Goal: Task Accomplishment & Management: Use online tool/utility

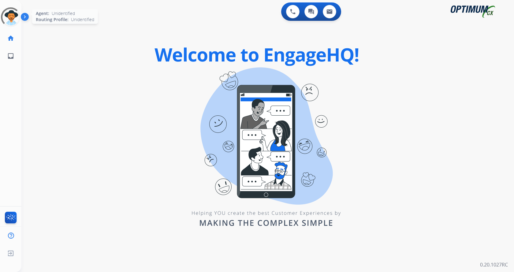
click at [18, 23] on div at bounding box center [10, 17] width 24 height 24
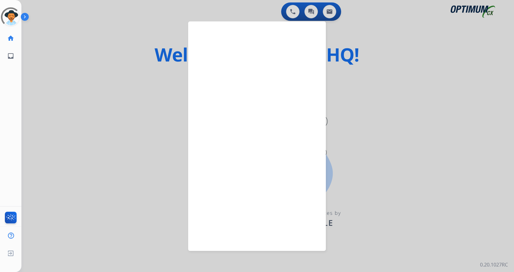
click at [23, 17] on img at bounding box center [26, 18] width 10 height 12
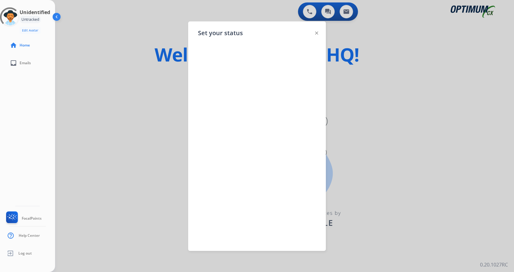
click at [316, 33] on img at bounding box center [316, 33] width 3 height 3
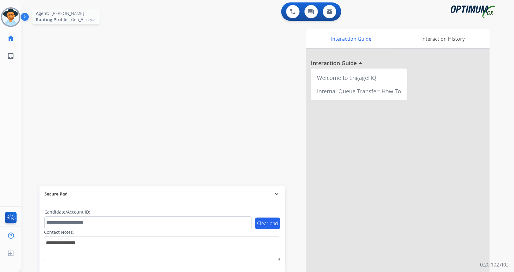
click at [15, 11] on img at bounding box center [10, 17] width 17 height 17
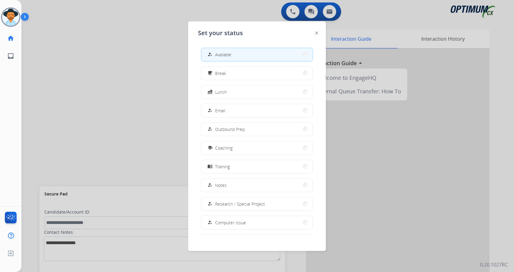
click at [24, 15] on img at bounding box center [26, 18] width 10 height 12
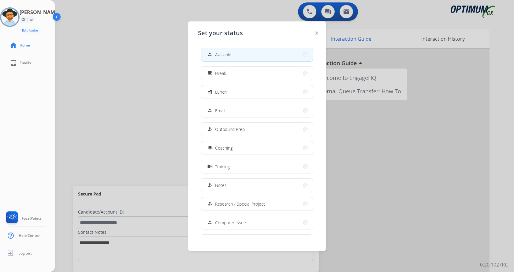
click at [251, 48] on div "how_to_reg Available" at bounding box center [257, 55] width 112 height 14
click at [17, 18] on img at bounding box center [9, 17] width 17 height 17
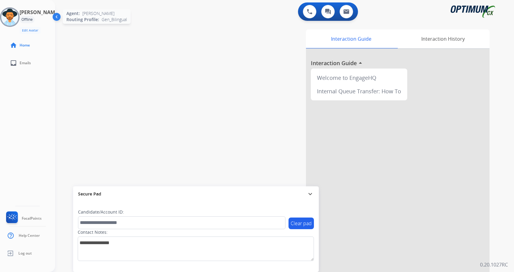
click at [18, 16] on img at bounding box center [9, 17] width 17 height 17
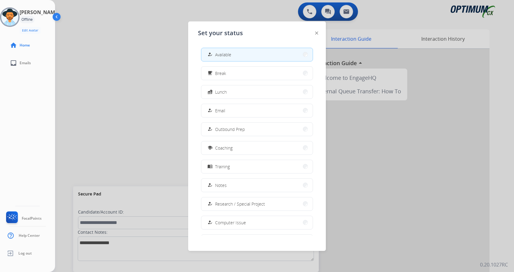
click at [247, 57] on button "how_to_reg Available" at bounding box center [256, 54] width 111 height 13
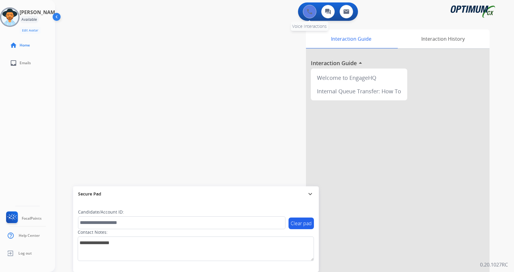
click at [308, 9] on button at bounding box center [309, 11] width 13 height 13
click at [312, 14] on img at bounding box center [310, 12] width 6 height 6
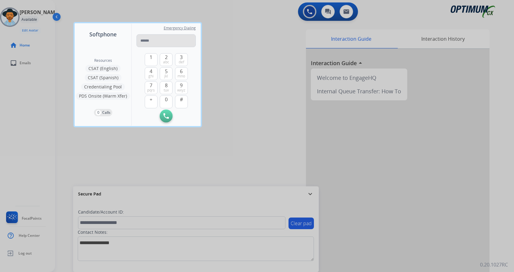
click at [172, 43] on input "tel" at bounding box center [165, 40] width 59 height 13
click at [167, 91] on span "tuv" at bounding box center [166, 90] width 5 height 5
click at [167, 78] on span "jkl" at bounding box center [166, 76] width 4 height 5
click at [169, 103] on button "0" at bounding box center [166, 101] width 13 height 13
click at [183, 61] on span "def" at bounding box center [182, 62] width 6 height 5
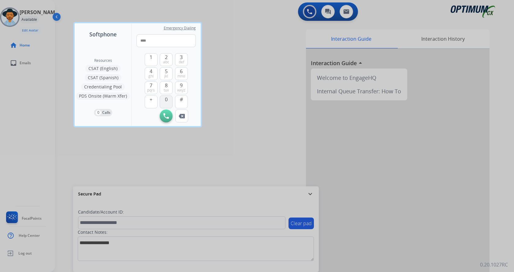
click at [168, 99] on button "0" at bounding box center [166, 101] width 13 height 13
click at [169, 103] on button "0" at bounding box center [166, 101] width 13 height 13
click at [154, 75] on button "4 ghi" at bounding box center [151, 73] width 13 height 13
click at [188, 58] on div "3 def" at bounding box center [181, 59] width 13 height 13
click at [166, 63] on span "abc" at bounding box center [166, 62] width 6 height 5
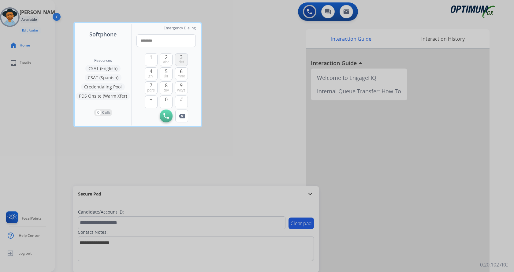
click at [183, 61] on span "def" at bounding box center [182, 62] width 6 height 5
click at [184, 113] on button "Remove Number" at bounding box center [181, 116] width 13 height 13
click at [185, 113] on button "Remove Number" at bounding box center [181, 116] width 13 height 13
click at [182, 60] on span "def" at bounding box center [182, 62] width 6 height 5
click at [169, 61] on span "abc" at bounding box center [166, 62] width 6 height 5
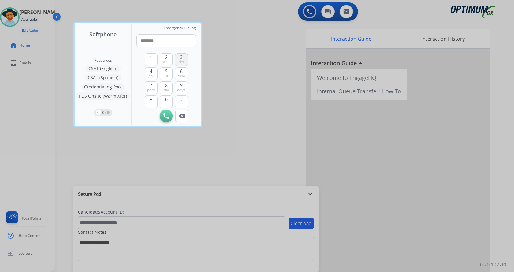
click at [185, 61] on button "3 def" at bounding box center [181, 59] width 13 height 13
type input "**********"
click at [167, 112] on button "Initiate Call" at bounding box center [166, 116] width 13 height 13
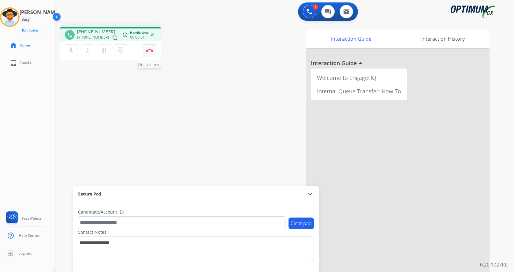
click at [153, 50] on img at bounding box center [149, 50] width 7 height 3
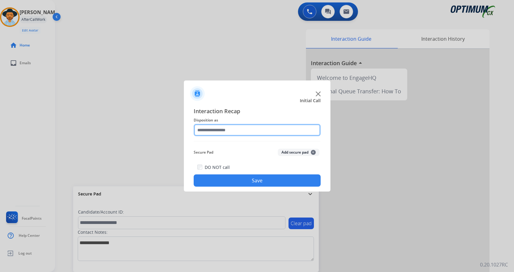
click at [258, 125] on input "text" at bounding box center [257, 130] width 127 height 12
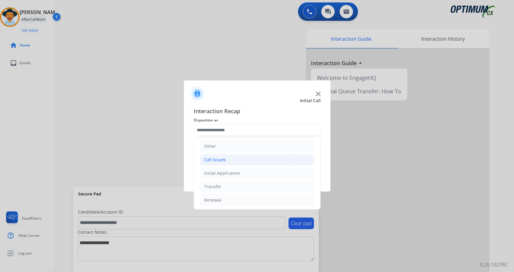
click at [241, 158] on li "Call Issues" at bounding box center [257, 160] width 114 height 12
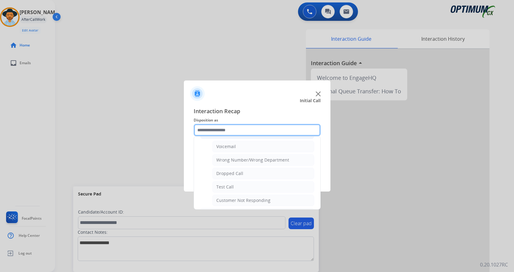
scroll to position [68, 0]
click at [251, 184] on li "Test Call" at bounding box center [263, 186] width 102 height 12
type input "*********"
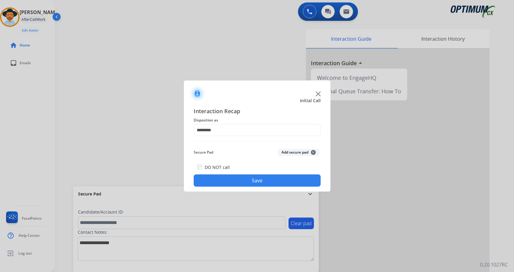
click at [268, 182] on button "Save" at bounding box center [257, 180] width 127 height 12
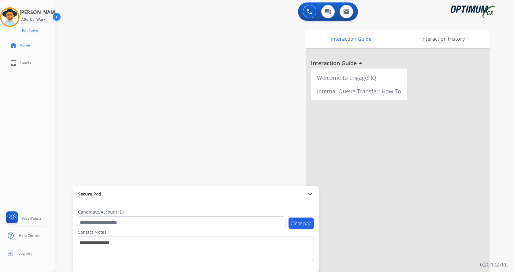
click at [177, 128] on div "swap_horiz Break voice bridge close_fullscreen Connect 3-Way Call merge_type Se…" at bounding box center [277, 149] width 444 height 255
click at [269, 33] on div "Interaction Guide Interaction History Interaction Guide arrow_drop_up Welcome t…" at bounding box center [356, 153] width 266 height 248
drag, startPoint x: 251, startPoint y: 137, endPoint x: 273, endPoint y: 127, distance: 24.6
click at [251, 137] on div "Interaction Guide Interaction History Interaction Guide arrow_drop_up Welcome t…" at bounding box center [356, 153] width 266 height 248
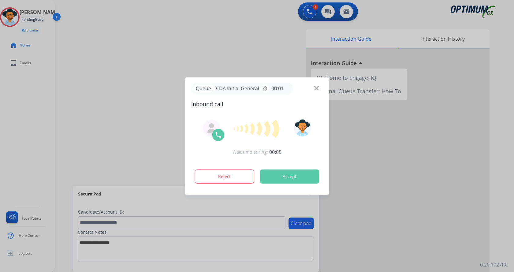
click at [217, 46] on div at bounding box center [257, 136] width 514 height 272
click at [203, 53] on div at bounding box center [257, 136] width 514 height 272
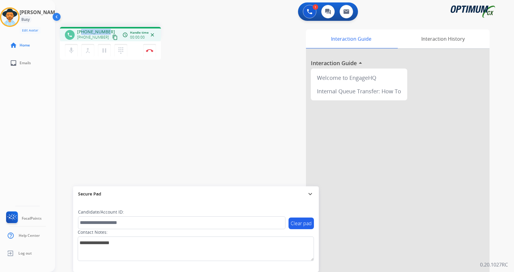
drag, startPoint x: 82, startPoint y: 31, endPoint x: 108, endPoint y: 30, distance: 26.0
click at [108, 30] on div "[PHONE_NUMBER] [PHONE_NUMBER] content_copy" at bounding box center [98, 35] width 42 height 12
copy span "3478126952"
click at [271, 125] on div "Interaction Guide Interaction History Interaction Guide arrow_drop_up Welcome t…" at bounding box center [356, 153] width 266 height 248
click at [220, 106] on div "phone [PHONE_NUMBER] [PHONE_NUMBER] content_copy access_time Call metrics Queue…" at bounding box center [277, 149] width 444 height 255
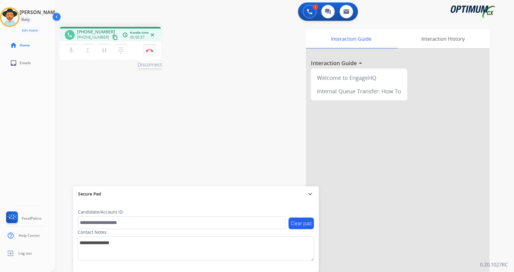
click at [150, 52] on button "Disconnect" at bounding box center [149, 50] width 13 height 13
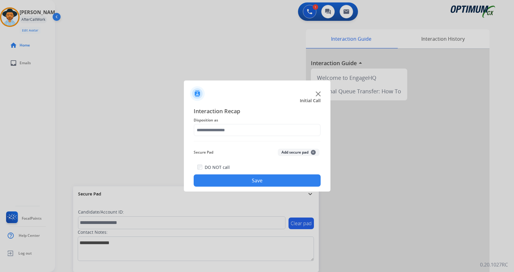
drag, startPoint x: 291, startPoint y: 153, endPoint x: 266, endPoint y: 137, distance: 30.2
click at [292, 153] on button "Add secure pad +" at bounding box center [299, 152] width 42 height 7
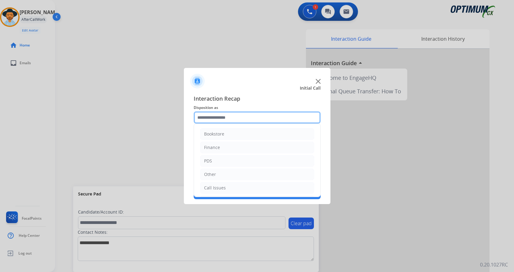
click at [231, 114] on input "text" at bounding box center [257, 117] width 127 height 12
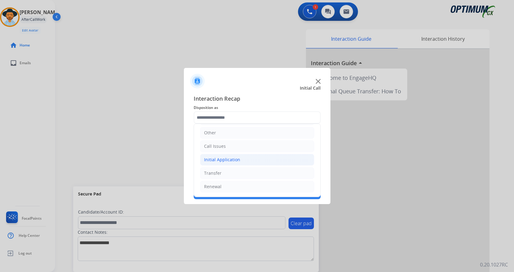
click at [242, 160] on li "Initial Application" at bounding box center [257, 160] width 114 height 12
click at [241, 149] on li "Call Issues" at bounding box center [257, 146] width 114 height 12
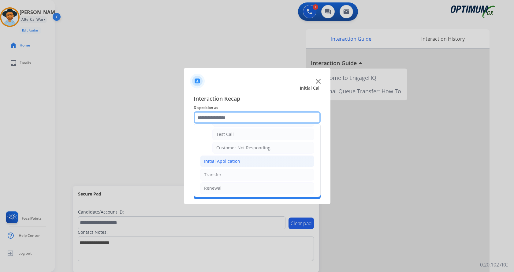
scroll to position [109, 0]
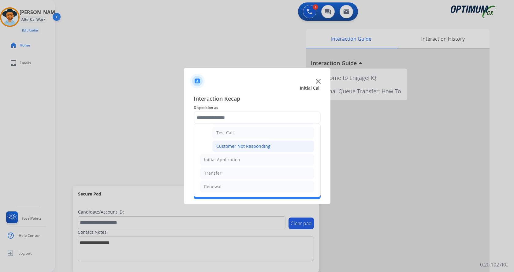
click at [247, 147] on div "Customer Not Responding" at bounding box center [243, 146] width 54 height 6
type input "**********"
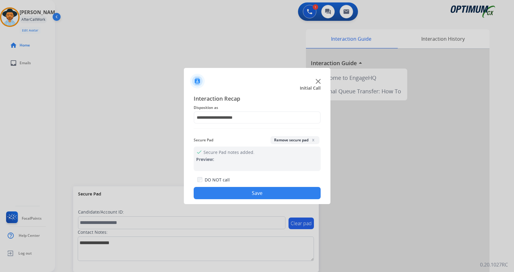
drag, startPoint x: 250, startPoint y: 185, endPoint x: 247, endPoint y: 194, distance: 9.5
click at [250, 186] on div "DO NOT call Save" at bounding box center [257, 187] width 127 height 23
click at [247, 194] on button "Save" at bounding box center [257, 193] width 127 height 12
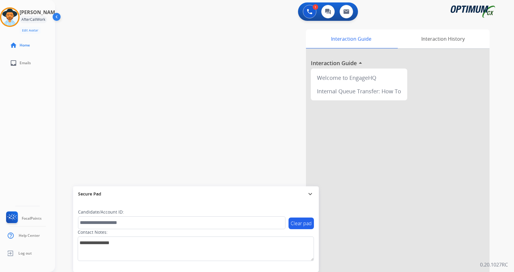
click at [173, 93] on div "swap_horiz Break voice bridge close_fullscreen Connect 3-Way Call merge_type Se…" at bounding box center [277, 149] width 444 height 255
click at [228, 81] on div "Interaction Guide Interaction History Interaction Guide arrow_drop_up Welcome t…" at bounding box center [356, 153] width 266 height 248
click at [231, 52] on div at bounding box center [257, 136] width 514 height 272
click at [232, 48] on div at bounding box center [257, 136] width 514 height 272
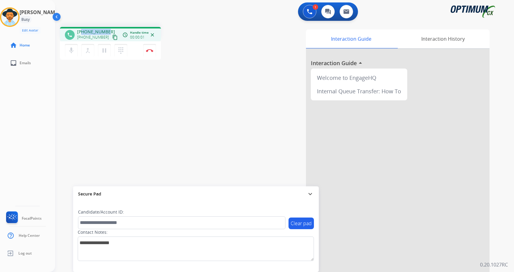
drag, startPoint x: 82, startPoint y: 32, endPoint x: 106, endPoint y: 32, distance: 24.5
click at [106, 32] on span "[PHONE_NUMBER]" at bounding box center [96, 32] width 38 height 6
copy span "7879417201"
click at [203, 79] on div "phone [PHONE_NUMBER] [PHONE_NUMBER] content_copy access_time Call metrics Queue…" at bounding box center [277, 149] width 444 height 255
click at [190, 88] on div "phone [PHONE_NUMBER] [PHONE_NUMBER] content_copy access_time Call metrics Queue…" at bounding box center [277, 149] width 444 height 255
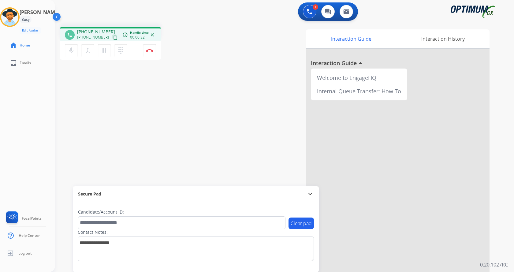
click at [238, 128] on div "Interaction Guide Interaction History Interaction Guide arrow_drop_up Welcome t…" at bounding box center [356, 153] width 266 height 248
click at [220, 71] on div "phone [PHONE_NUMBER] [PHONE_NUMBER] content_copy access_time Call metrics Queue…" at bounding box center [277, 149] width 444 height 255
click at [232, 67] on div "Interaction Guide Interaction History Interaction Guide arrow_drop_up Welcome t…" at bounding box center [356, 153] width 266 height 248
click at [4, 272] on html "Outbound call Quit Outbound call Quit Schedule interaction + Add to my list Cus…" at bounding box center [257, 136] width 514 height 272
click at [173, 84] on div "phone [PHONE_NUMBER] [PHONE_NUMBER] content_copy access_time Call metrics Queue…" at bounding box center [277, 149] width 444 height 255
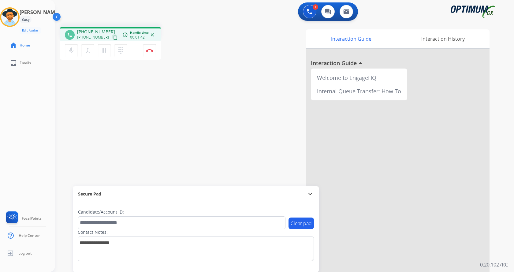
click at [179, 61] on div "phone [PHONE_NUMBER] [PHONE_NUMBER] content_copy access_time Call metrics Queue…" at bounding box center [140, 44] width 161 height 35
click at [163, 75] on div "phone [PHONE_NUMBER] [PHONE_NUMBER] content_copy access_time Call metrics Queue…" at bounding box center [277, 149] width 444 height 255
click at [188, 93] on div "phone [PHONE_NUMBER] [PHONE_NUMBER] content_copy access_time Call metrics Queue…" at bounding box center [277, 149] width 444 height 255
click at [106, 19] on div "1 Voice Interactions 0 Chat Interactions 0 Email Interactions" at bounding box center [280, 12] width 437 height 20
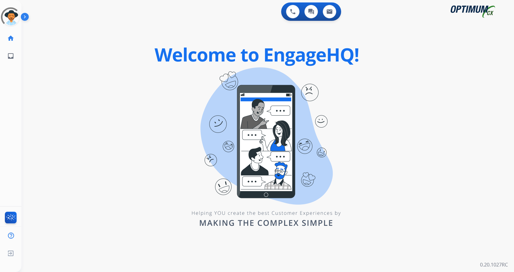
click at [24, 14] on img at bounding box center [26, 18] width 10 height 12
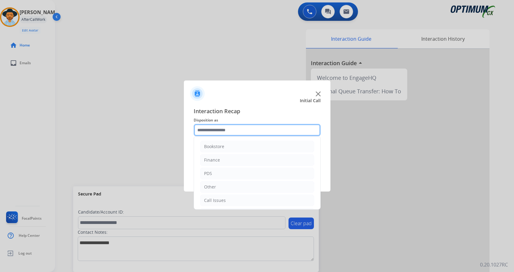
click at [252, 126] on input "text" at bounding box center [257, 130] width 127 height 12
click at [236, 201] on li "Call Issues" at bounding box center [257, 201] width 114 height 12
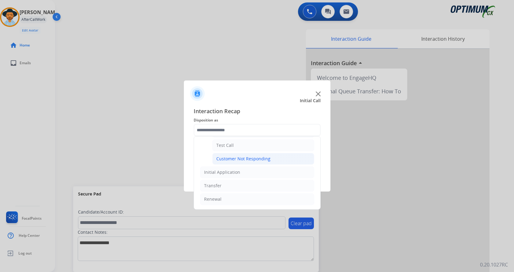
click at [243, 156] on div "Customer Not Responding" at bounding box center [243, 159] width 54 height 6
type input "**********"
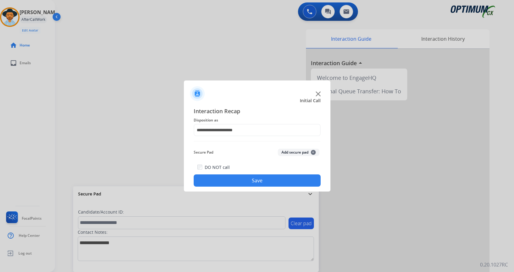
click at [247, 185] on button "Save" at bounding box center [257, 180] width 127 height 12
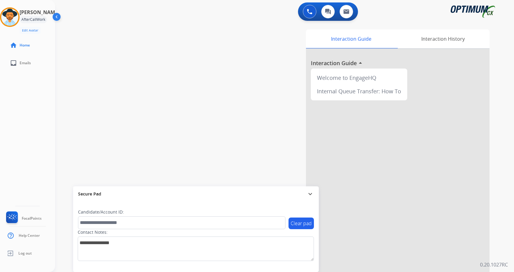
click at [176, 136] on div "swap_horiz Break voice bridge close_fullscreen Connect 3-Way Call merge_type Se…" at bounding box center [277, 149] width 444 height 255
click at [224, 40] on div "Interaction Guide Interaction History Interaction Guide arrow_drop_up Welcome t…" at bounding box center [356, 153] width 266 height 248
click at [199, 76] on div "swap_horiz Break voice bridge close_fullscreen Connect 3-Way Call merge_type Se…" at bounding box center [277, 149] width 444 height 255
drag, startPoint x: 161, startPoint y: 63, endPoint x: 166, endPoint y: 70, distance: 9.4
click at [161, 63] on div "swap_horiz Break voice bridge close_fullscreen Connect 3-Way Call merge_type Se…" at bounding box center [277, 149] width 444 height 255
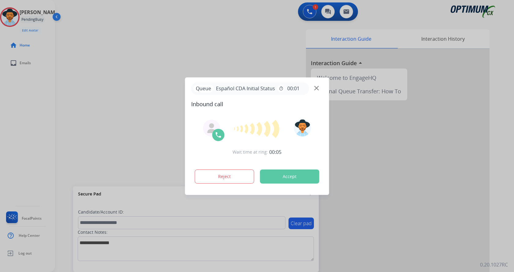
click at [152, 46] on div at bounding box center [257, 136] width 514 height 272
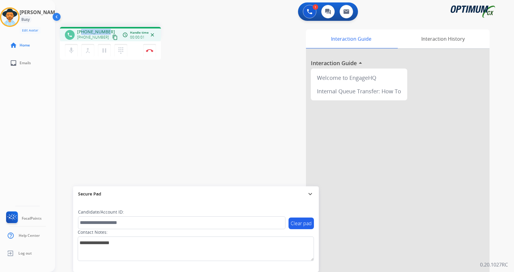
drag, startPoint x: 82, startPoint y: 31, endPoint x: 106, endPoint y: 31, distance: 23.9
click at [106, 31] on span "+19784176978" at bounding box center [96, 32] width 38 height 6
copy span "9784176978"
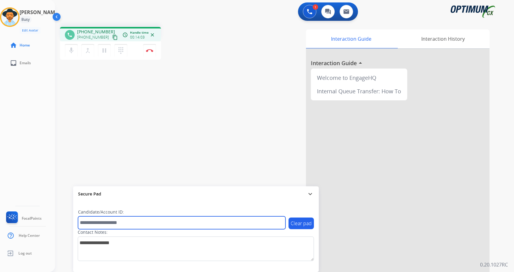
click at [119, 221] on input "text" at bounding box center [181, 222] width 207 height 13
paste input "*******"
type input "*******"
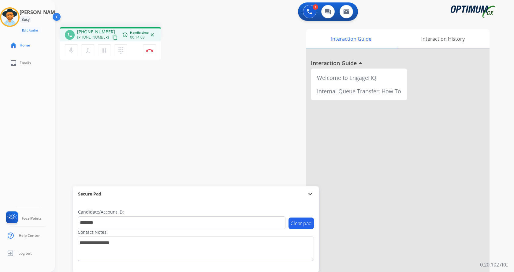
click at [122, 103] on div "phone +19784176978 +19784176978 content_copy access_time Call metrics Queue 00:…" at bounding box center [277, 149] width 444 height 255
click at [225, 88] on div "Interaction Guide Interaction History Interaction Guide arrow_drop_up Welcome t…" at bounding box center [356, 153] width 266 height 248
click at [221, 84] on div "phone +19784176978 +19784176978 content_copy access_time Call metrics Queue 00:…" at bounding box center [277, 149] width 444 height 255
click at [147, 51] on img at bounding box center [149, 50] width 7 height 3
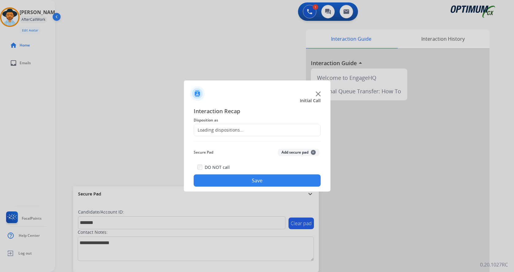
click at [294, 151] on button "Add secure pad +" at bounding box center [299, 152] width 42 height 7
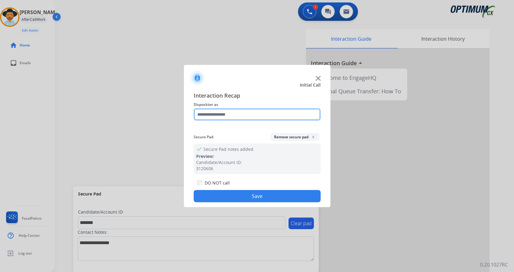
click at [224, 114] on input "text" at bounding box center [257, 114] width 127 height 12
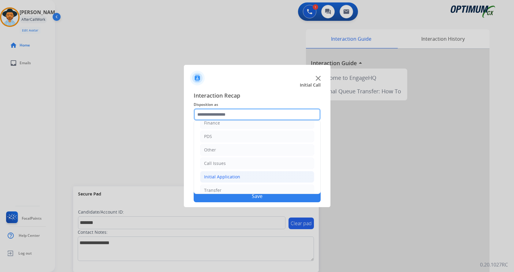
scroll to position [42, 0]
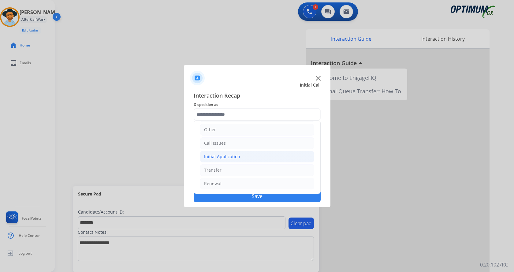
click at [229, 157] on div "Initial Application" at bounding box center [222, 157] width 36 height 6
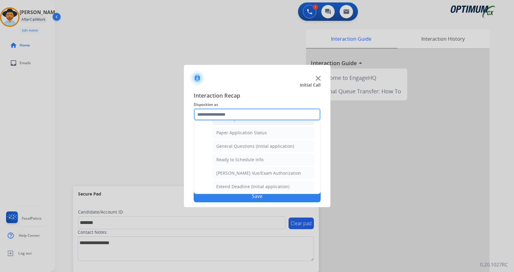
scroll to position [348, 0]
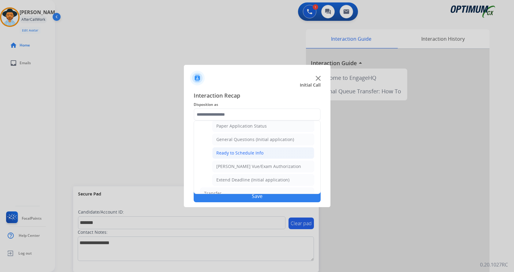
click at [255, 155] on div "Ready to Schedule Info" at bounding box center [239, 153] width 47 height 6
type input "**********"
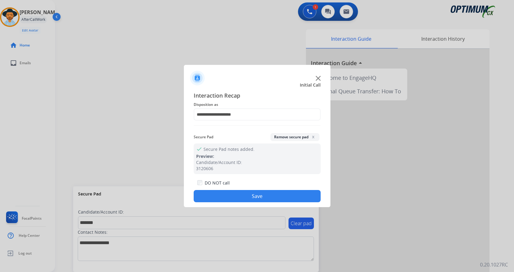
click at [261, 205] on div "**********" at bounding box center [257, 146] width 147 height 121
click at [265, 196] on button "Save" at bounding box center [257, 196] width 127 height 12
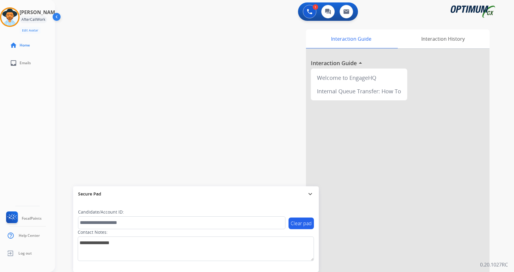
click at [134, 107] on div "swap_horiz Break voice bridge close_fullscreen Connect 3-Way Call merge_type Se…" at bounding box center [277, 149] width 444 height 255
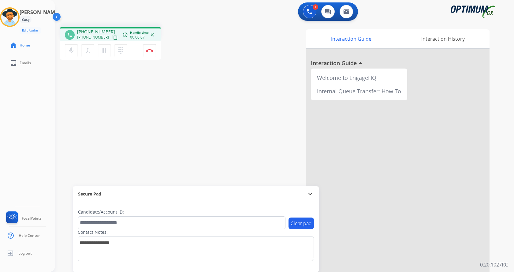
click at [155, 91] on div "phone +17876041767 +17876041767 content_copy access_time Call metrics Queue 00:…" at bounding box center [277, 149] width 444 height 255
drag, startPoint x: 82, startPoint y: 30, endPoint x: 110, endPoint y: 29, distance: 28.5
click at [110, 29] on div "+17876041767 +17876041767 content_copy" at bounding box center [98, 35] width 42 height 12
copy span "7876041767"
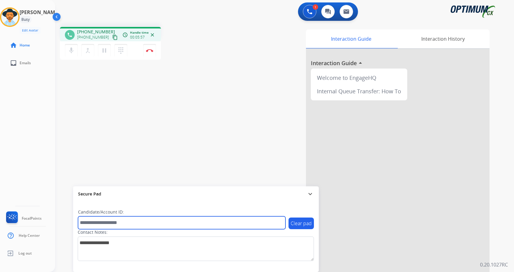
drag, startPoint x: 123, startPoint y: 217, endPoint x: 130, endPoint y: 218, distance: 6.8
click at [123, 216] on input "text" at bounding box center [181, 222] width 207 height 13
paste input "*******"
type input "*******"
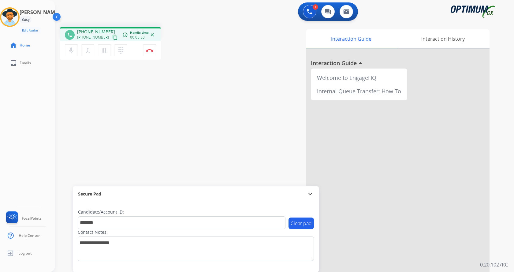
click at [140, 111] on div "phone +17876041767 +17876041767 content_copy access_time Call metrics Queue 00:…" at bounding box center [277, 149] width 444 height 255
click at [143, 120] on div "phone +17876041767 +17876041767 content_copy access_time Call metrics Queue 00:…" at bounding box center [277, 149] width 444 height 255
click at [161, 112] on div "phone +17876041767 +17876041767 content_copy access_time Call metrics Queue 00:…" at bounding box center [277, 149] width 444 height 255
click at [147, 49] on img at bounding box center [149, 50] width 7 height 3
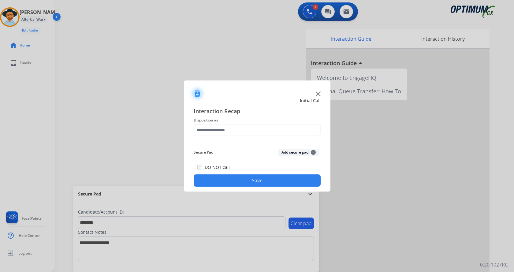
click at [287, 152] on button "Add secure pad +" at bounding box center [299, 152] width 42 height 7
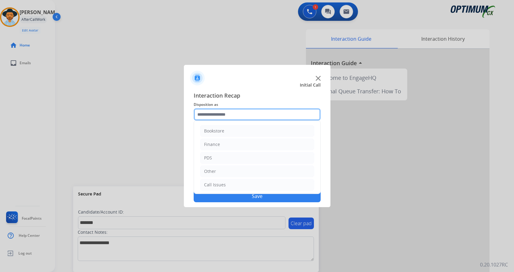
click at [230, 112] on input "text" at bounding box center [257, 114] width 127 height 12
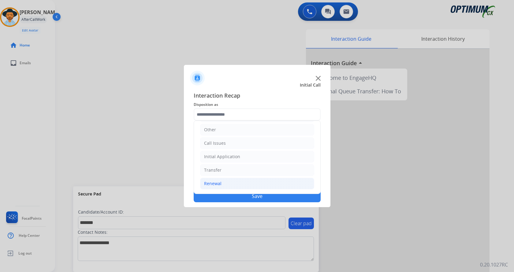
click at [240, 181] on li "Renewal" at bounding box center [257, 184] width 114 height 12
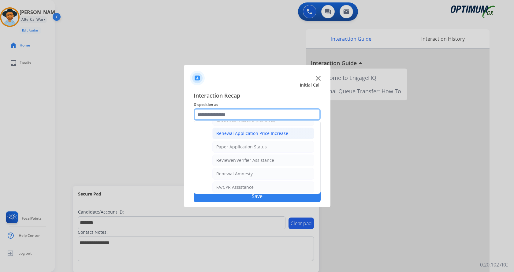
scroll to position [175, 0]
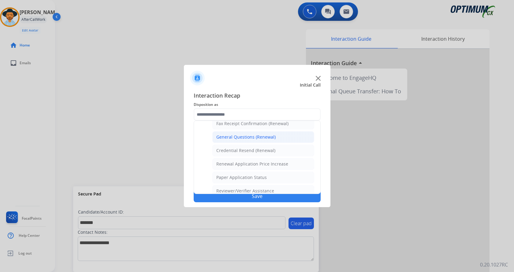
click at [253, 138] on div "General Questions (Renewal)" at bounding box center [245, 137] width 59 height 6
type input "**********"
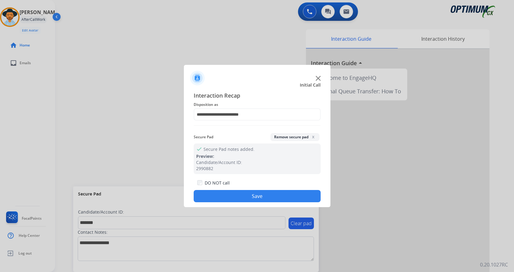
click at [261, 195] on button "Save" at bounding box center [257, 196] width 127 height 12
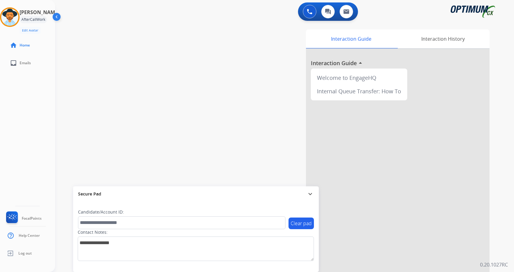
click at [150, 97] on div "swap_horiz Break voice bridge close_fullscreen Connect 3-Way Call merge_type Se…" at bounding box center [277, 149] width 444 height 255
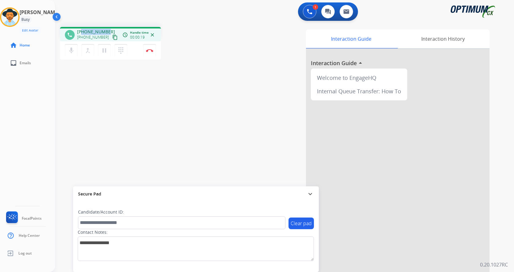
drag, startPoint x: 82, startPoint y: 30, endPoint x: 107, endPoint y: 30, distance: 25.4
click at [107, 30] on div "+17873276065 +17873276065 content_copy" at bounding box center [98, 35] width 42 height 12
copy span "7873276065"
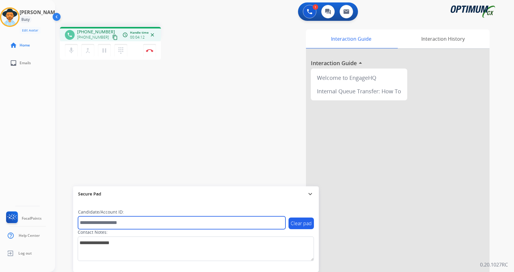
click at [129, 222] on input "text" at bounding box center [181, 222] width 207 height 13
paste input "*******"
type input "*******"
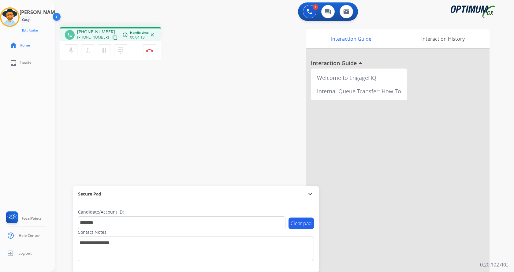
click at [121, 132] on div "phone +17873276065 +17873276065 content_copy access_time Call metrics Queue 00:…" at bounding box center [277, 149] width 444 height 255
click at [92, 18] on div "1 Voice Interactions 0 Chat Interactions 0 Email Interactions" at bounding box center [280, 12] width 437 height 20
click at [190, 25] on div "phone +17873276065 +17873276065 content_copy access_time Call metrics Queue 00:…" at bounding box center [277, 149] width 444 height 255
click at [151, 48] on button "Disconnect" at bounding box center [149, 50] width 13 height 13
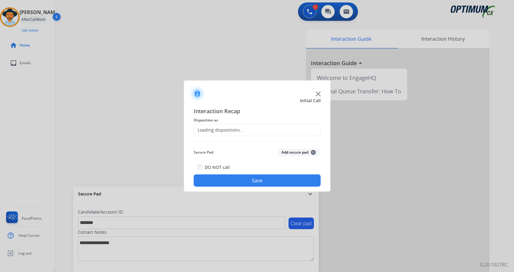
click at [287, 156] on div "Secure Pad Add secure pad +" at bounding box center [257, 152] width 127 height 12
click at [287, 152] on button "Add secure pad +" at bounding box center [299, 152] width 42 height 7
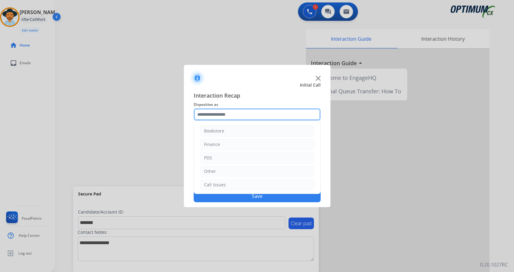
click at [219, 113] on input "text" at bounding box center [257, 114] width 127 height 12
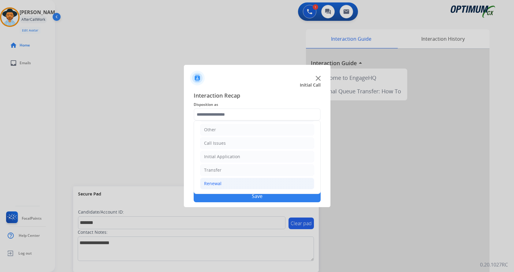
click at [256, 185] on li "Renewal" at bounding box center [257, 184] width 114 height 12
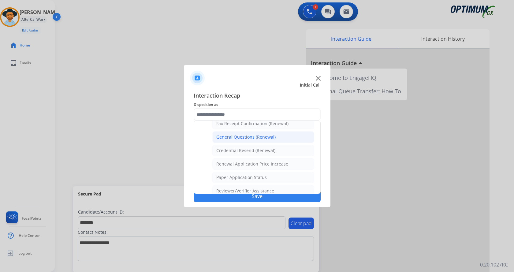
click at [258, 134] on div "General Questions (Renewal)" at bounding box center [245, 137] width 59 height 6
type input "**********"
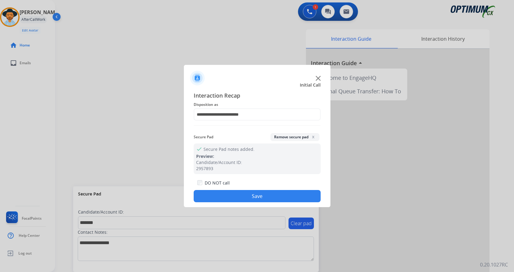
click at [245, 191] on button "Save" at bounding box center [257, 196] width 127 height 12
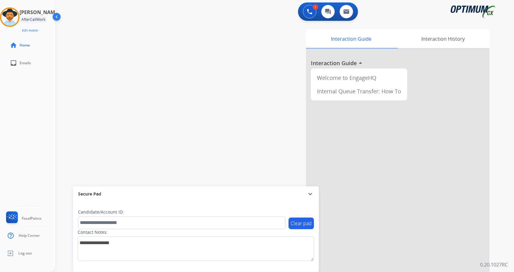
click at [136, 95] on div "swap_horiz Break voice bridge close_fullscreen Connect 3-Way Call merge_type Se…" at bounding box center [277, 149] width 444 height 255
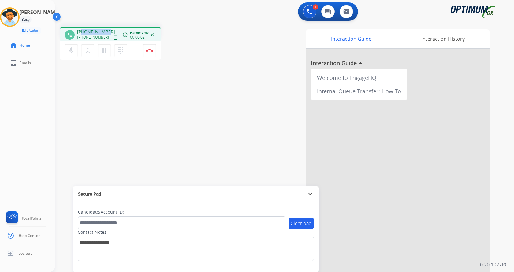
drag, startPoint x: 82, startPoint y: 32, endPoint x: 107, endPoint y: 31, distance: 25.1
click at [107, 31] on div "+17876128163 +17876128163 content_copy" at bounding box center [98, 35] width 42 height 12
copy span "7876128163"
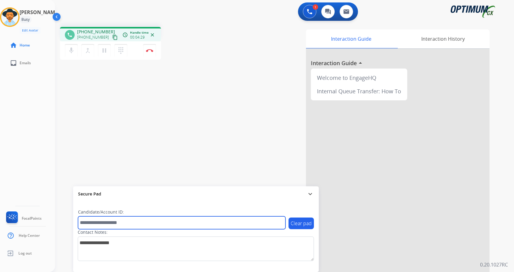
click at [116, 220] on input "text" at bounding box center [181, 222] width 207 height 13
paste input "*******"
type input "*******"
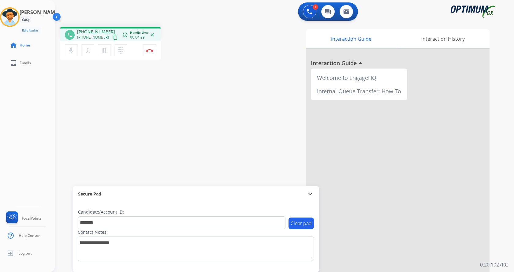
click at [128, 103] on div "phone +17876128163 +17876128163 content_copy access_time Call metrics Queue 00:…" at bounding box center [277, 149] width 444 height 255
click at [125, 101] on div "phone +17876128163 +17876128163 content_copy access_time Call metrics Queue 00:…" at bounding box center [277, 149] width 444 height 255
click at [149, 99] on div "phone +17876128163 +17876128163 content_copy access_time Call metrics Queue 00:…" at bounding box center [277, 149] width 444 height 255
click at [156, 92] on div "phone +17876128163 +17876128163 content_copy access_time Call metrics Queue 00:…" at bounding box center [277, 149] width 444 height 255
click at [147, 51] on img at bounding box center [149, 50] width 7 height 3
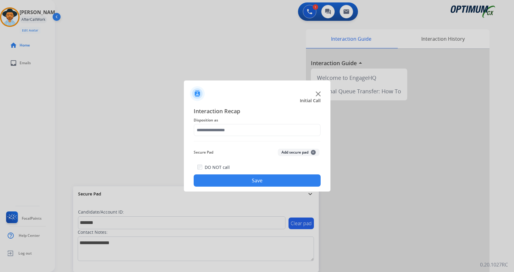
click at [287, 152] on button "Add secure pad +" at bounding box center [299, 152] width 42 height 7
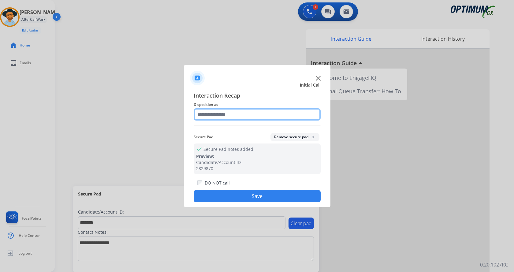
click at [225, 110] on input "text" at bounding box center [257, 114] width 127 height 12
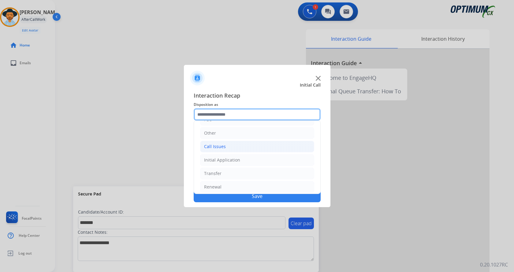
scroll to position [42, 0]
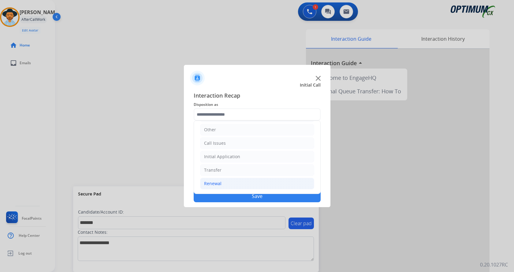
click at [235, 179] on li "Renewal" at bounding box center [257, 184] width 114 height 12
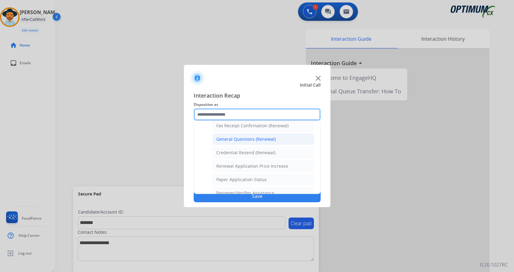
scroll to position [184, 0]
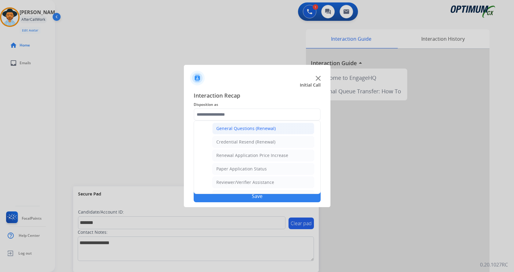
click at [268, 130] on div "General Questions (Renewal)" at bounding box center [245, 128] width 59 height 6
type input "**********"
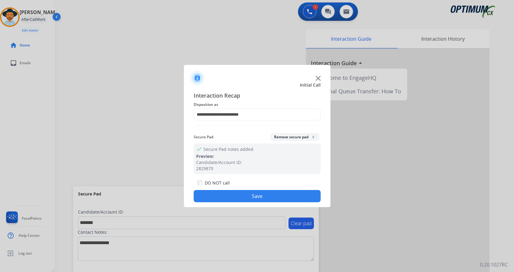
drag, startPoint x: 255, startPoint y: 195, endPoint x: 253, endPoint y: 190, distance: 6.3
click at [256, 194] on button "Save" at bounding box center [257, 196] width 127 height 12
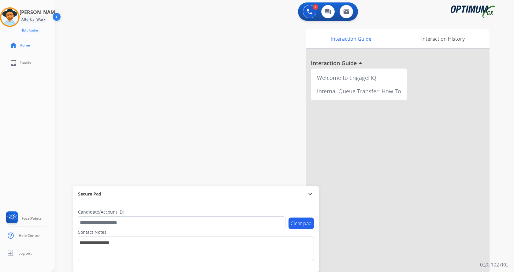
click at [134, 108] on div "swap_horiz Break voice bridge close_fullscreen Connect 3-Way Call merge_type Se…" at bounding box center [277, 149] width 444 height 255
click at [17, 13] on img at bounding box center [9, 17] width 17 height 17
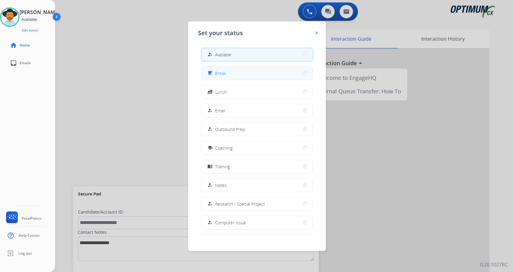
click at [238, 71] on button "free_breakfast Break" at bounding box center [256, 73] width 111 height 13
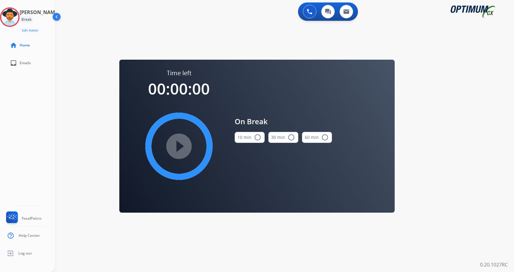
click at [256, 139] on mat-icon "radio_button_unchecked" at bounding box center [257, 137] width 7 height 7
click at [183, 145] on mat-icon "play_circle_filled" at bounding box center [178, 146] width 7 height 7
click at [229, 43] on div "swap_horiz Break voice bridge close_fullscreen Connect 3-Way Call merge_type Se…" at bounding box center [277, 36] width 444 height 29
click at [135, 42] on div "swap_horiz Break voice bridge close_fullscreen Connect 3-Way Call merge_type Se…" at bounding box center [277, 36] width 444 height 29
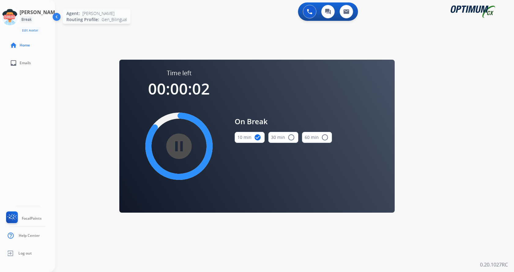
click at [13, 13] on icon at bounding box center [10, 17] width 20 height 20
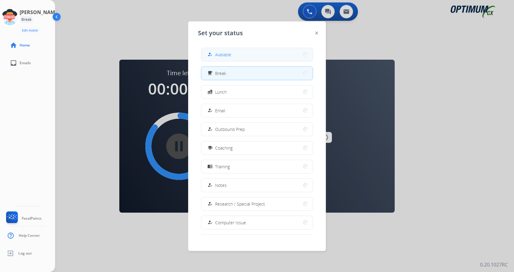
click at [227, 52] on span "Available" at bounding box center [223, 54] width 16 height 6
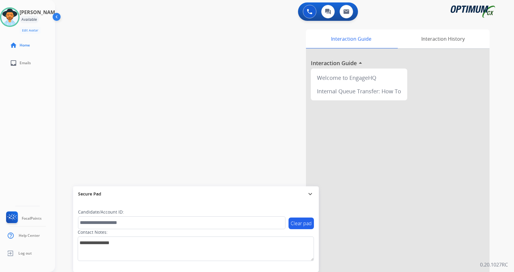
click at [246, 103] on div "Interaction Guide Interaction History Interaction Guide arrow_drop_up Welcome t…" at bounding box center [356, 153] width 266 height 248
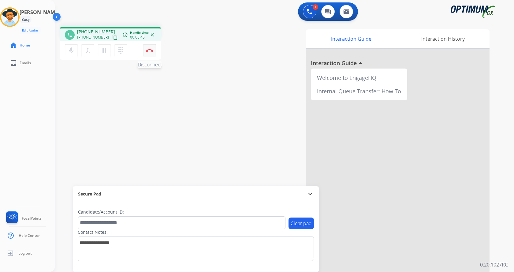
click at [149, 54] on button "Disconnect" at bounding box center [149, 50] width 13 height 13
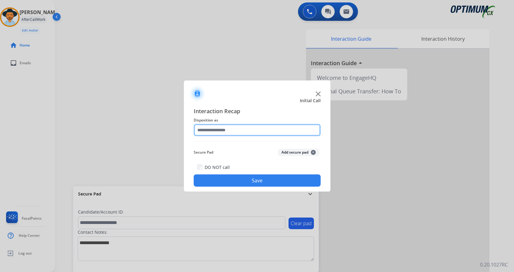
click at [264, 133] on input "text" at bounding box center [257, 130] width 127 height 12
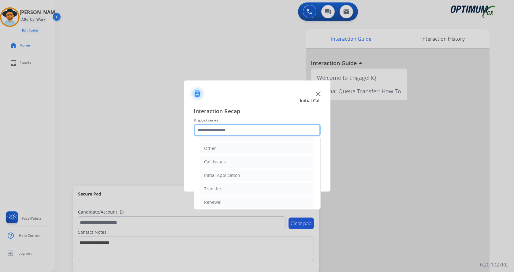
scroll to position [42, 0]
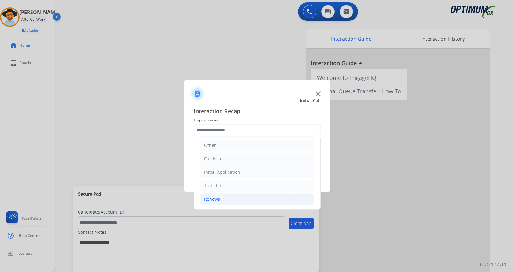
click at [257, 204] on li "Renewal" at bounding box center [257, 199] width 114 height 12
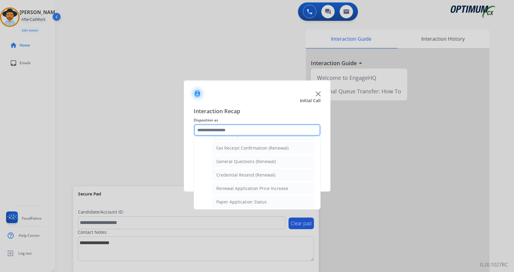
scroll to position [159, 0]
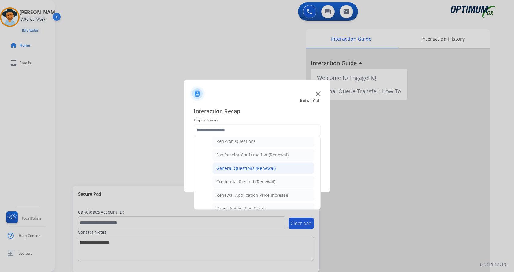
click at [271, 170] on div "General Questions (Renewal)" at bounding box center [245, 168] width 59 height 6
type input "**********"
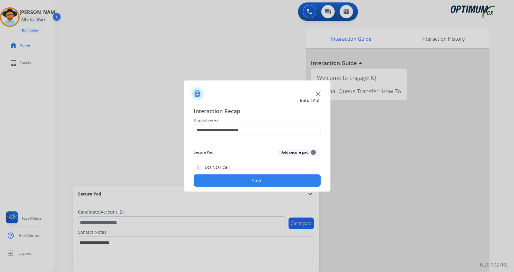
click at [278, 182] on button "Save" at bounding box center [257, 180] width 127 height 12
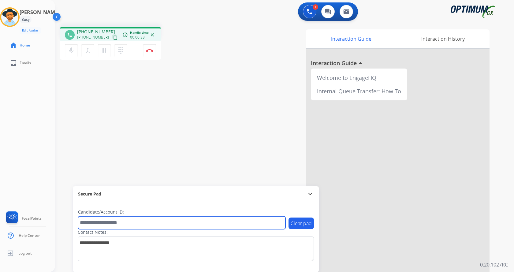
click at [112, 224] on input "text" at bounding box center [181, 222] width 207 height 13
click at [132, 225] on input "text" at bounding box center [181, 222] width 207 height 13
type input "*******"
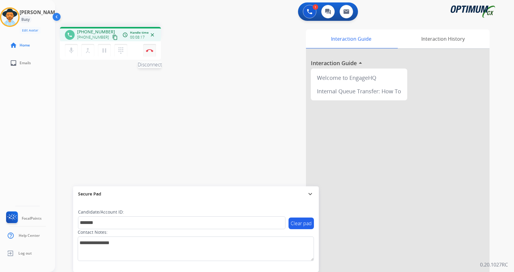
click at [151, 48] on button "Disconnect" at bounding box center [149, 50] width 13 height 13
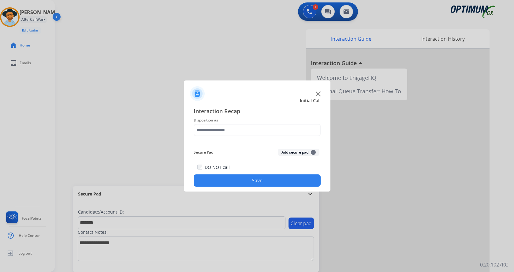
click at [298, 153] on button "Add secure pad +" at bounding box center [299, 152] width 42 height 7
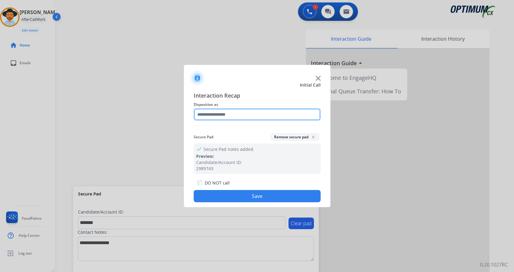
click at [249, 113] on input "text" at bounding box center [257, 114] width 127 height 12
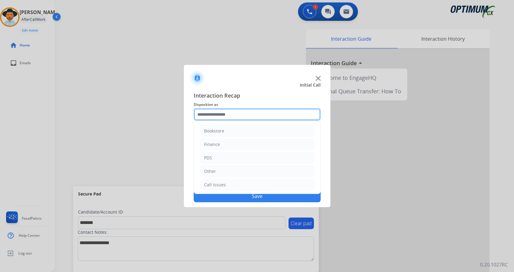
scroll to position [42, 0]
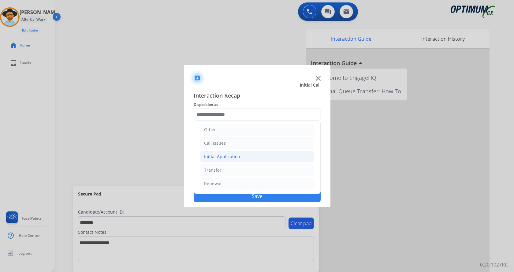
click at [259, 156] on li "Initial Application" at bounding box center [257, 157] width 114 height 12
click at [261, 146] on li "Initial Application" at bounding box center [257, 147] width 114 height 12
click at [238, 185] on li "Renewal" at bounding box center [257, 184] width 114 height 12
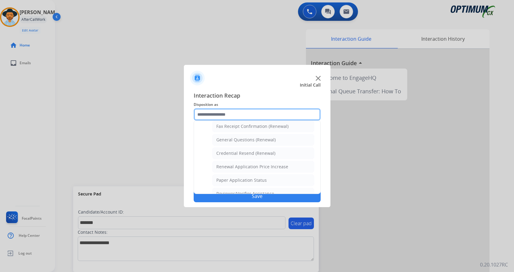
scroll to position [236, 0]
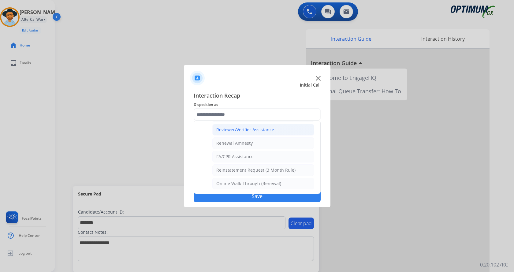
click at [274, 131] on li "Reviewer/Verifier Assistance" at bounding box center [263, 130] width 102 height 12
type input "**********"
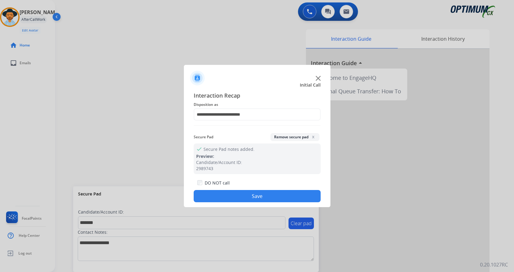
click at [266, 196] on button "Save" at bounding box center [257, 196] width 127 height 12
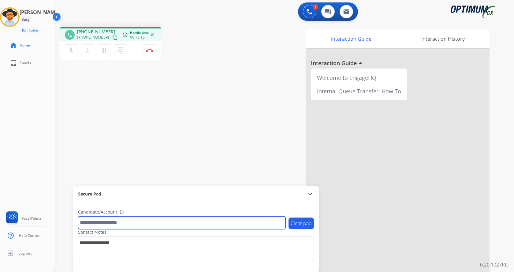
click at [124, 228] on input "text" at bounding box center [181, 222] width 207 height 13
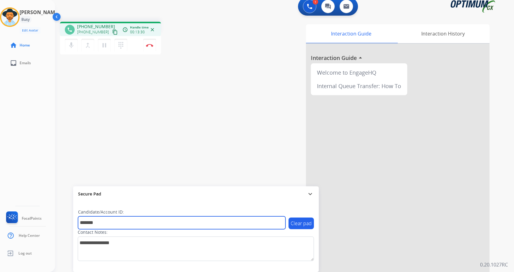
scroll to position [0, 0]
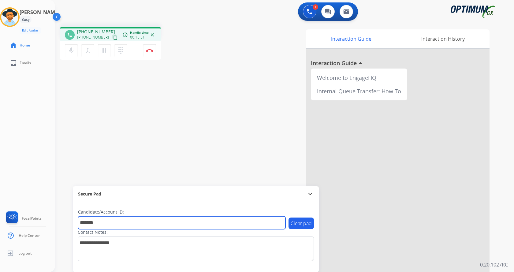
type input "*******"
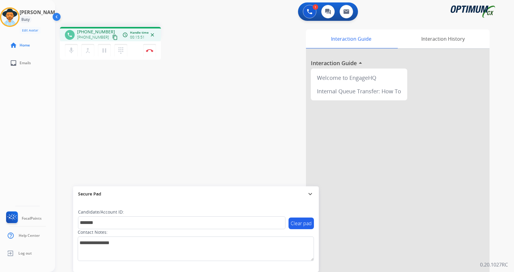
click at [117, 131] on div "phone +12408859281 +12408859281 content_copy access_time Call metrics Queue 00:…" at bounding box center [277, 149] width 444 height 255
click at [154, 49] on button "Disconnect" at bounding box center [149, 50] width 13 height 13
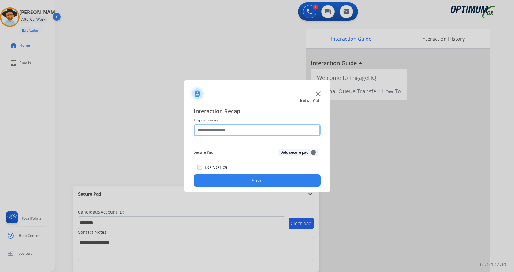
click at [254, 131] on input "text" at bounding box center [257, 130] width 127 height 12
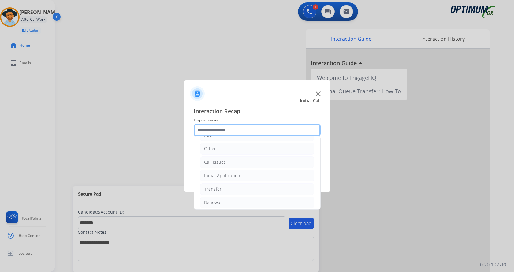
scroll to position [42, 0]
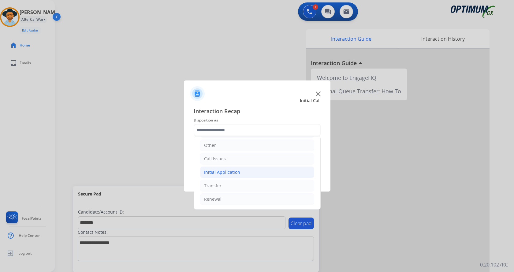
click at [255, 173] on li "Initial Application" at bounding box center [257, 172] width 114 height 12
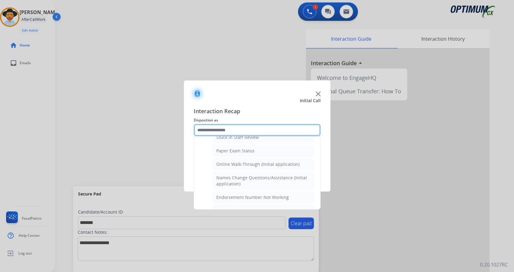
scroll to position [121, 0]
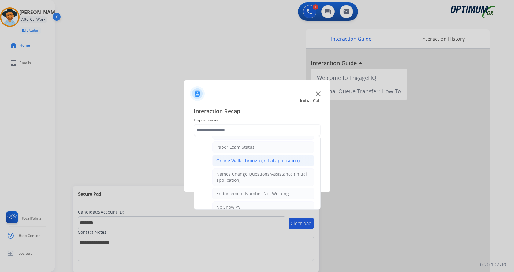
click at [276, 163] on div "Online Walk-Through (Initial application)" at bounding box center [257, 161] width 83 height 6
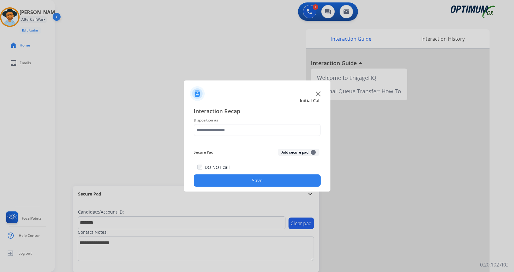
type input "**********"
click at [260, 181] on button "Save" at bounding box center [257, 180] width 127 height 12
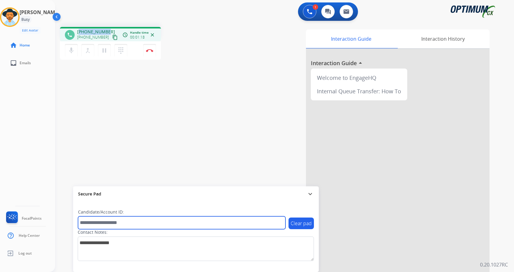
click at [119, 222] on input "text" at bounding box center [181, 222] width 207 height 13
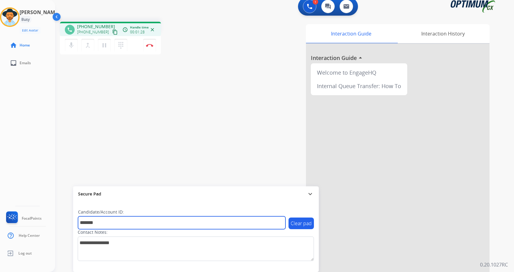
type input "*******"
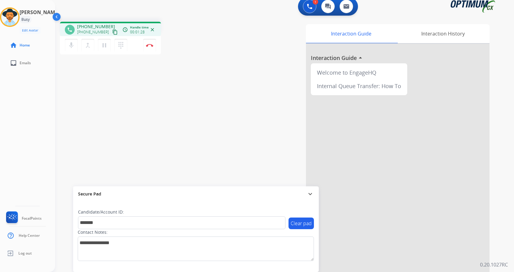
click at [195, 117] on div "phone +15106008602 +15106008602 content_copy access_time Call metrics Queue 00:…" at bounding box center [277, 144] width 444 height 255
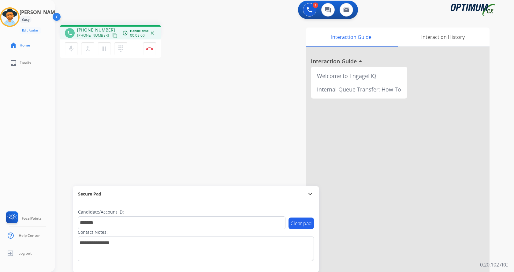
scroll to position [0, 0]
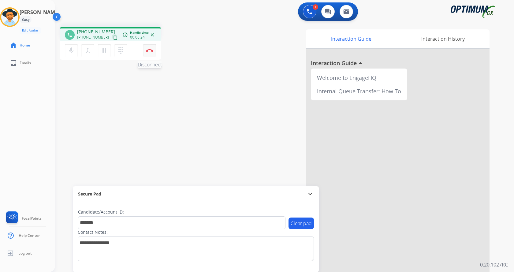
click at [151, 50] on img at bounding box center [149, 50] width 7 height 3
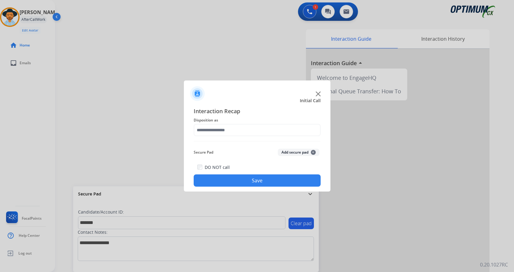
click at [305, 156] on button "Add secure pad +" at bounding box center [299, 152] width 42 height 7
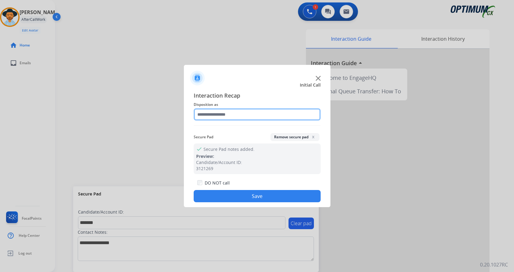
click at [292, 112] on input "text" at bounding box center [257, 114] width 127 height 12
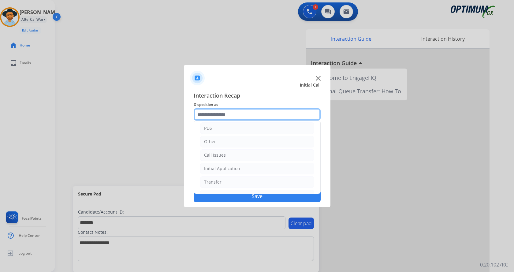
scroll to position [42, 0]
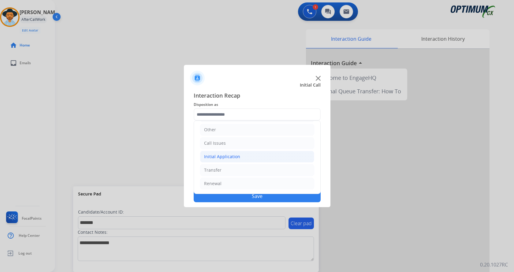
click at [256, 161] on li "Initial Application" at bounding box center [257, 157] width 114 height 12
click at [276, 170] on div "Credential Resend (Initial application)" at bounding box center [254, 170] width 77 height 6
type input "**********"
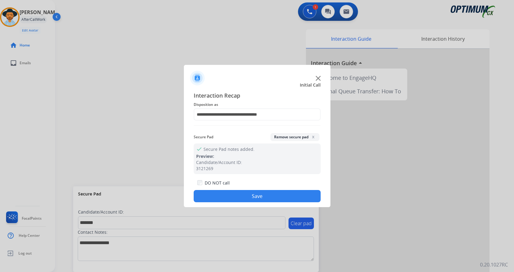
click at [272, 199] on button "Save" at bounding box center [257, 196] width 127 height 12
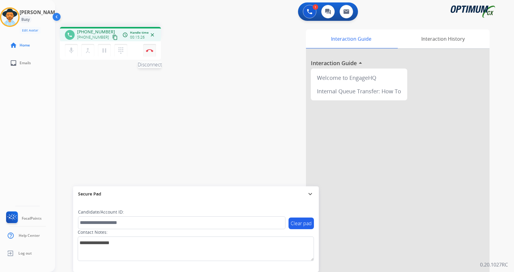
click at [154, 51] on button "Disconnect" at bounding box center [149, 50] width 13 height 13
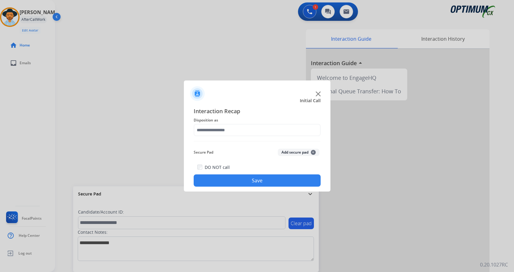
click at [302, 152] on button "Add secure pad +" at bounding box center [299, 152] width 42 height 7
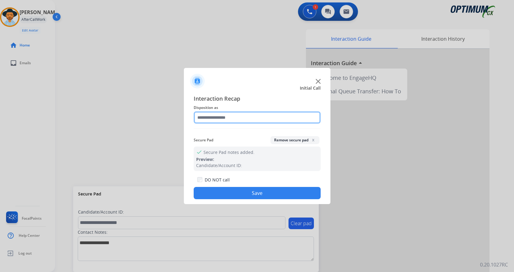
click at [283, 111] on input "text" at bounding box center [257, 117] width 127 height 12
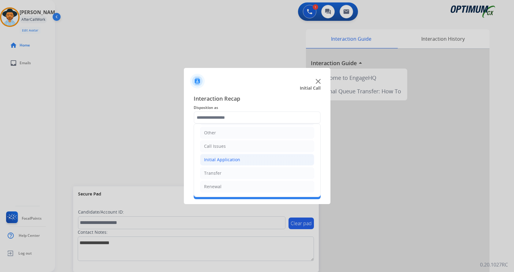
click at [243, 158] on li "Initial Application" at bounding box center [257, 160] width 114 height 12
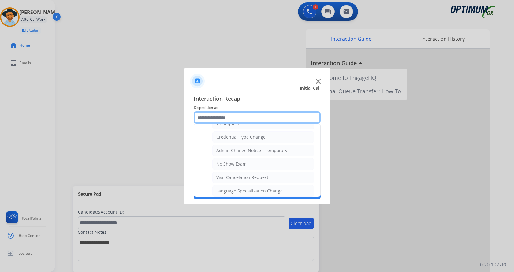
scroll to position [246, 0]
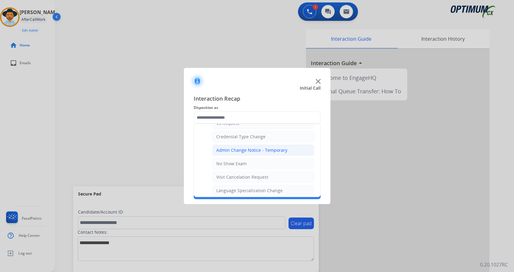
click at [286, 154] on li "Admin Change Notice - Temporary" at bounding box center [263, 150] width 102 height 12
type input "**********"
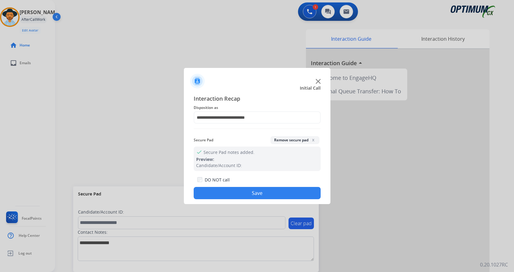
click at [278, 194] on button "Save" at bounding box center [257, 193] width 127 height 12
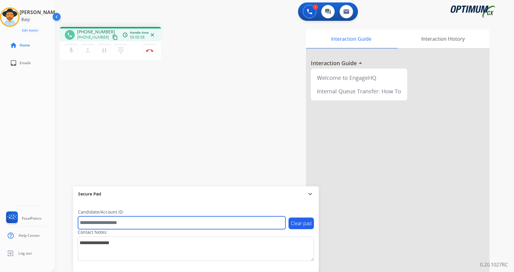
click at [126, 226] on input "text" at bounding box center [181, 222] width 207 height 13
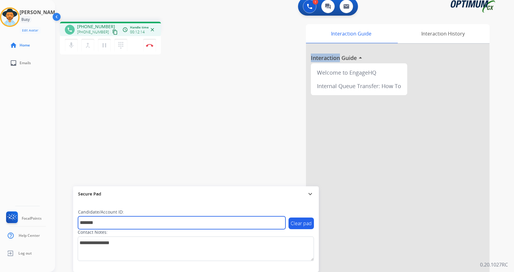
type input "*******"
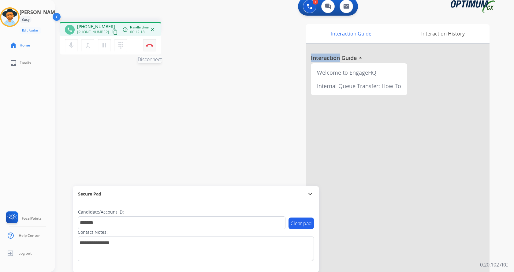
click at [148, 45] on img at bounding box center [149, 45] width 7 height 3
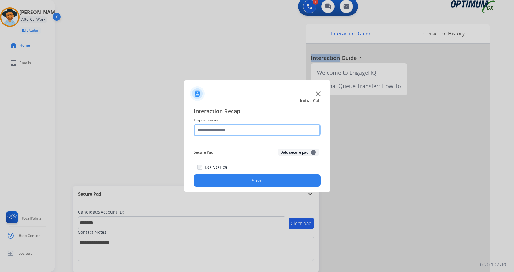
click at [256, 131] on input "text" at bounding box center [257, 130] width 127 height 12
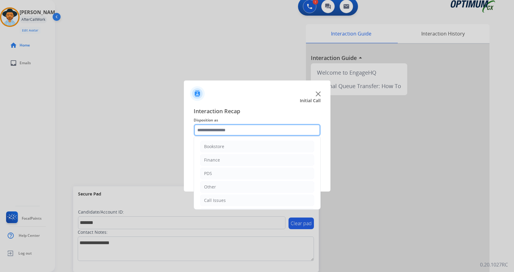
scroll to position [42, 0]
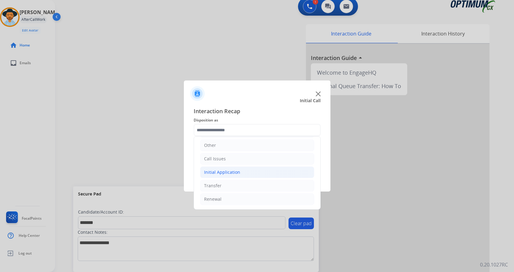
click at [243, 172] on li "Initial Application" at bounding box center [257, 172] width 114 height 12
click at [258, 187] on div "Credential Resend (Initial application)" at bounding box center [254, 186] width 77 height 6
type input "**********"
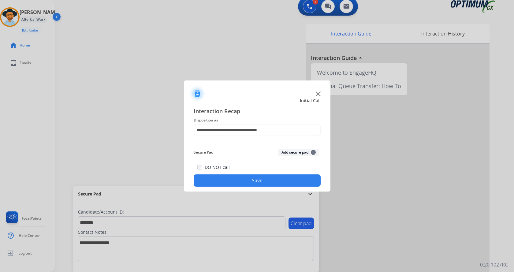
click at [260, 183] on button "Save" at bounding box center [257, 180] width 127 height 12
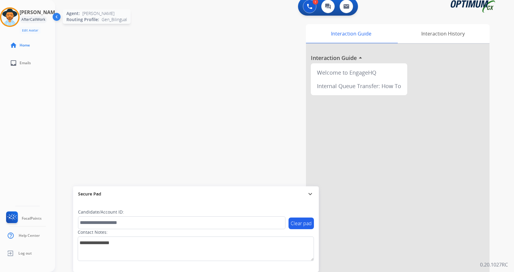
click at [14, 19] on img at bounding box center [9, 17] width 17 height 17
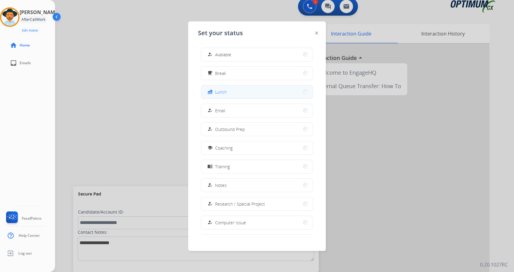
click at [235, 92] on button "fastfood Lunch" at bounding box center [256, 91] width 111 height 13
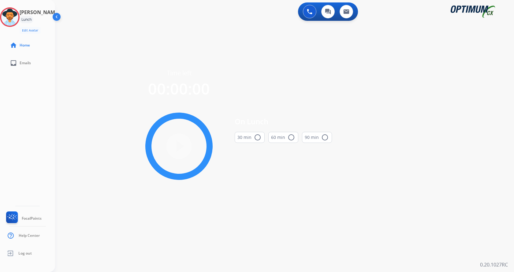
scroll to position [0, 0]
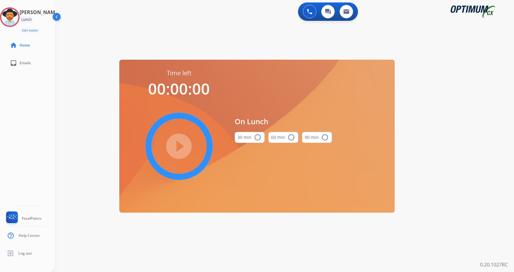
click at [260, 135] on mat-icon "radio_button_unchecked" at bounding box center [257, 137] width 7 height 7
click at [183, 146] on mat-icon "play_circle_filled" at bounding box center [178, 146] width 7 height 7
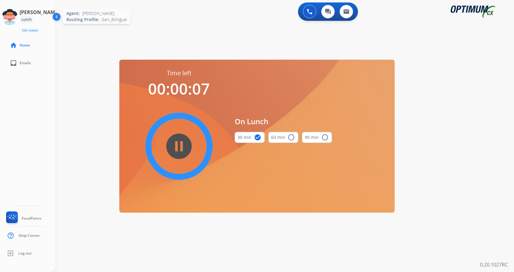
click at [20, 13] on icon at bounding box center [10, 17] width 20 height 20
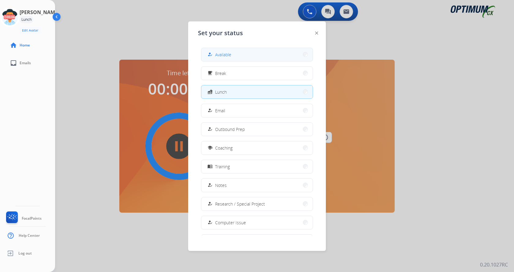
click at [237, 60] on button "how_to_reg Available" at bounding box center [256, 54] width 111 height 13
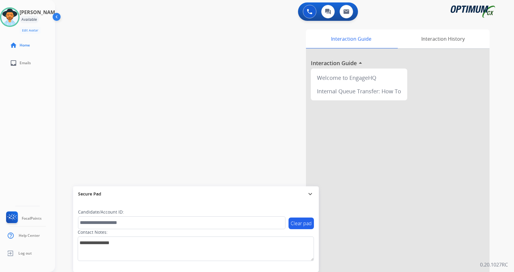
click at [474, 216] on div at bounding box center [398, 163] width 184 height 228
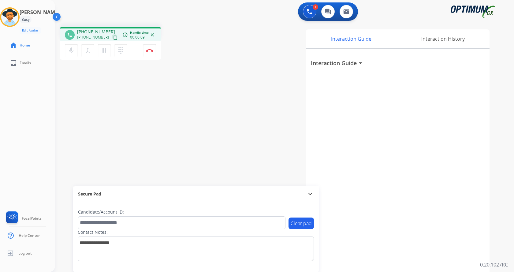
click at [279, 113] on div "Interaction Guide Interaction History Interaction Guide arrow_drop_down" at bounding box center [356, 153] width 266 height 248
drag, startPoint x: 81, startPoint y: 32, endPoint x: 106, endPoint y: 30, distance: 25.1
click at [106, 30] on span "+17192751616" at bounding box center [96, 32] width 38 height 6
copy span "7192751616"
drag, startPoint x: 200, startPoint y: 62, endPoint x: 227, endPoint y: 64, distance: 27.0
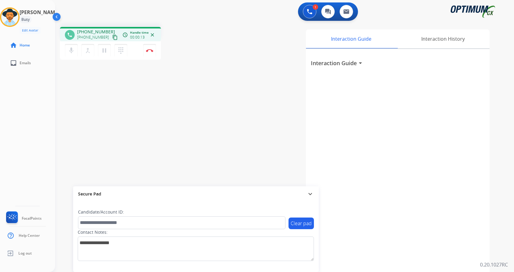
click at [200, 61] on div "phone +17192751616 +17192751616 content_copy access_time Call metrics Queue 00:…" at bounding box center [277, 149] width 444 height 255
click at [291, 174] on div "Interaction Guide Interaction History Interaction Guide arrow_drop_down" at bounding box center [356, 153] width 266 height 248
click at [223, 140] on div "Interaction Guide Interaction History Interaction Guide arrow_drop_down" at bounding box center [356, 153] width 266 height 248
click at [233, 126] on div "Interaction Guide Interaction History Interaction Guide arrow_drop_down" at bounding box center [356, 153] width 266 height 248
click at [151, 46] on button "Disconnect" at bounding box center [149, 50] width 13 height 13
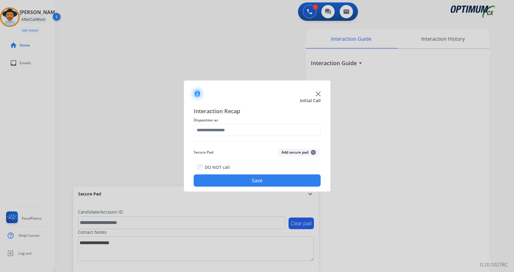
click at [302, 151] on button "Add secure pad +" at bounding box center [299, 152] width 42 height 7
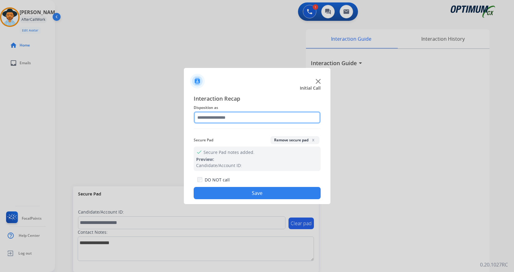
click at [240, 120] on input "text" at bounding box center [257, 117] width 127 height 12
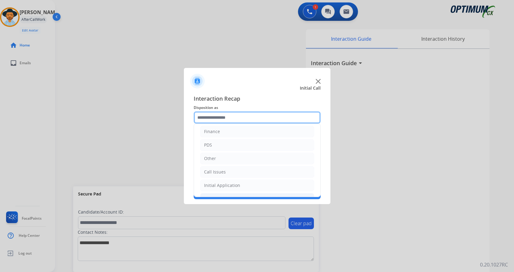
scroll to position [42, 0]
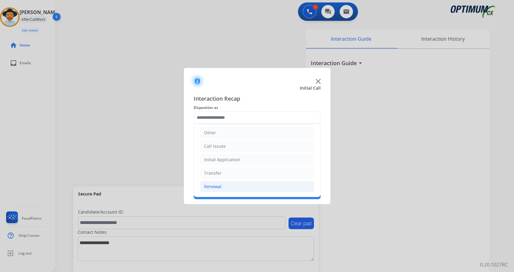
click at [240, 188] on li "Renewal" at bounding box center [257, 187] width 114 height 12
click at [233, 146] on li "Call Issues" at bounding box center [257, 146] width 114 height 12
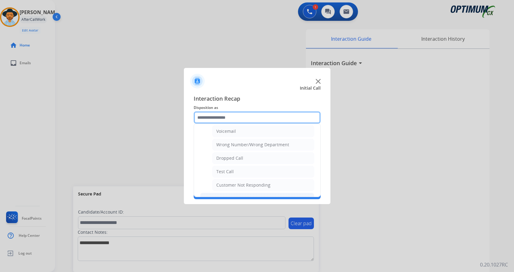
scroll to position [109, 0]
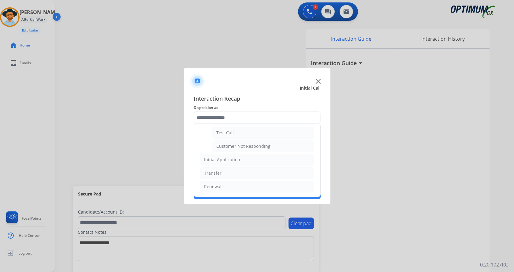
drag, startPoint x: 248, startPoint y: 146, endPoint x: 250, endPoint y: 159, distance: 12.7
click at [248, 146] on div "Customer Not Responding" at bounding box center [243, 146] width 54 height 6
type input "**********"
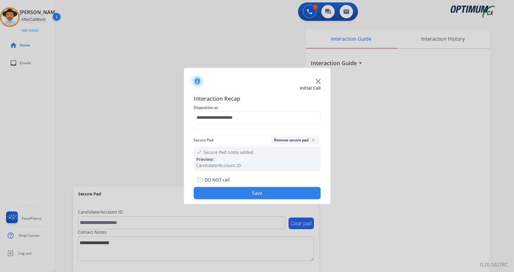
drag, startPoint x: 241, startPoint y: 189, endPoint x: 231, endPoint y: 184, distance: 11.4
click at [241, 189] on button "Save" at bounding box center [257, 193] width 127 height 12
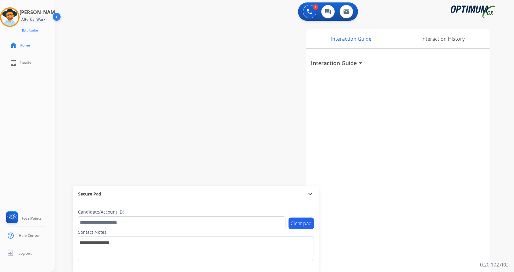
drag, startPoint x: 141, startPoint y: 107, endPoint x: 148, endPoint y: 106, distance: 7.1
click at [141, 107] on div "swap_horiz Break voice bridge close_fullscreen Connect 3-Way Call merge_type Se…" at bounding box center [277, 149] width 444 height 255
click at [221, 60] on div "swap_horiz Break voice bridge close_fullscreen Connect 3-Way Call merge_type Se…" at bounding box center [277, 149] width 444 height 255
click at [162, 80] on div "swap_horiz Break voice bridge close_fullscreen Connect 3-Way Call merge_type Se…" at bounding box center [277, 149] width 444 height 255
click at [18, 14] on img at bounding box center [9, 17] width 17 height 17
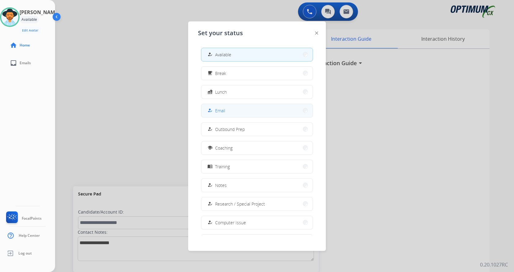
click at [235, 110] on button "how_to_reg Email" at bounding box center [256, 110] width 111 height 13
